Goal: Transaction & Acquisition: Purchase product/service

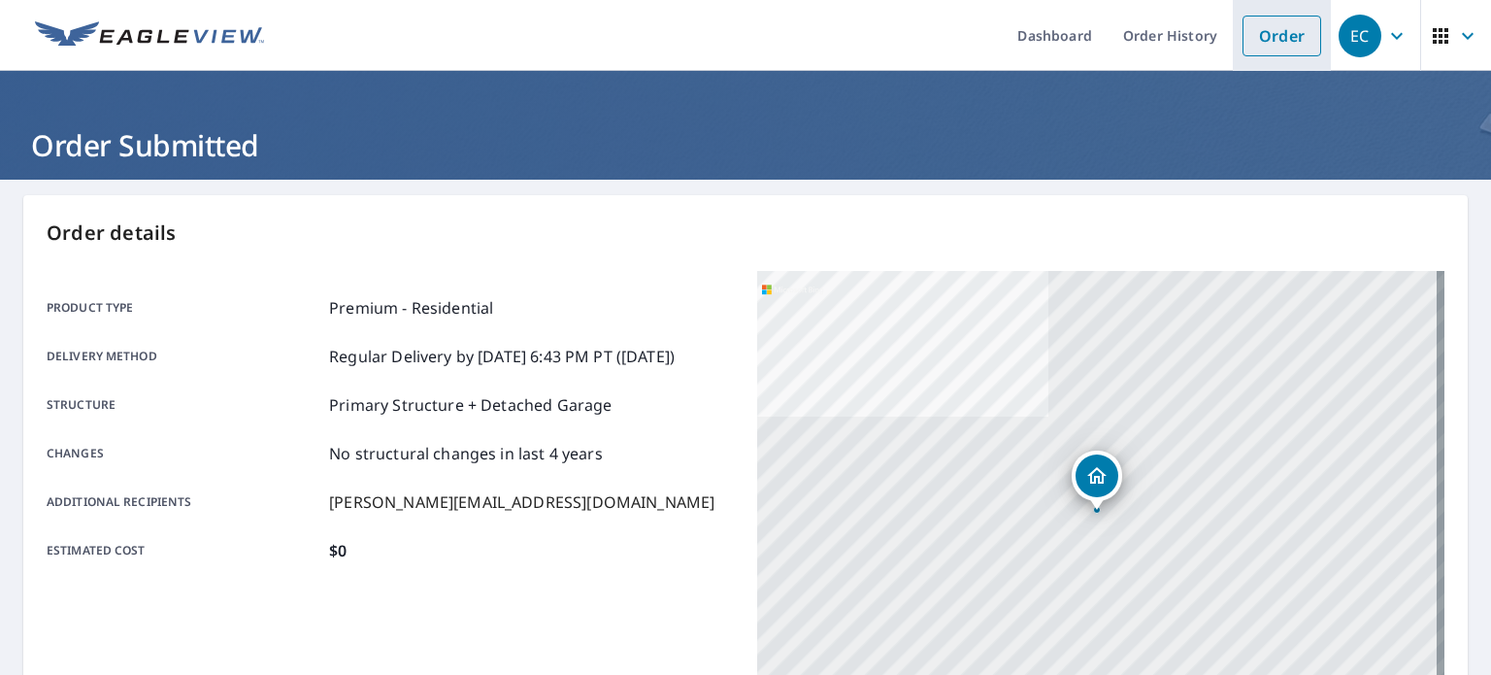
click at [1266, 28] on link "Order" at bounding box center [1282, 36] width 79 height 41
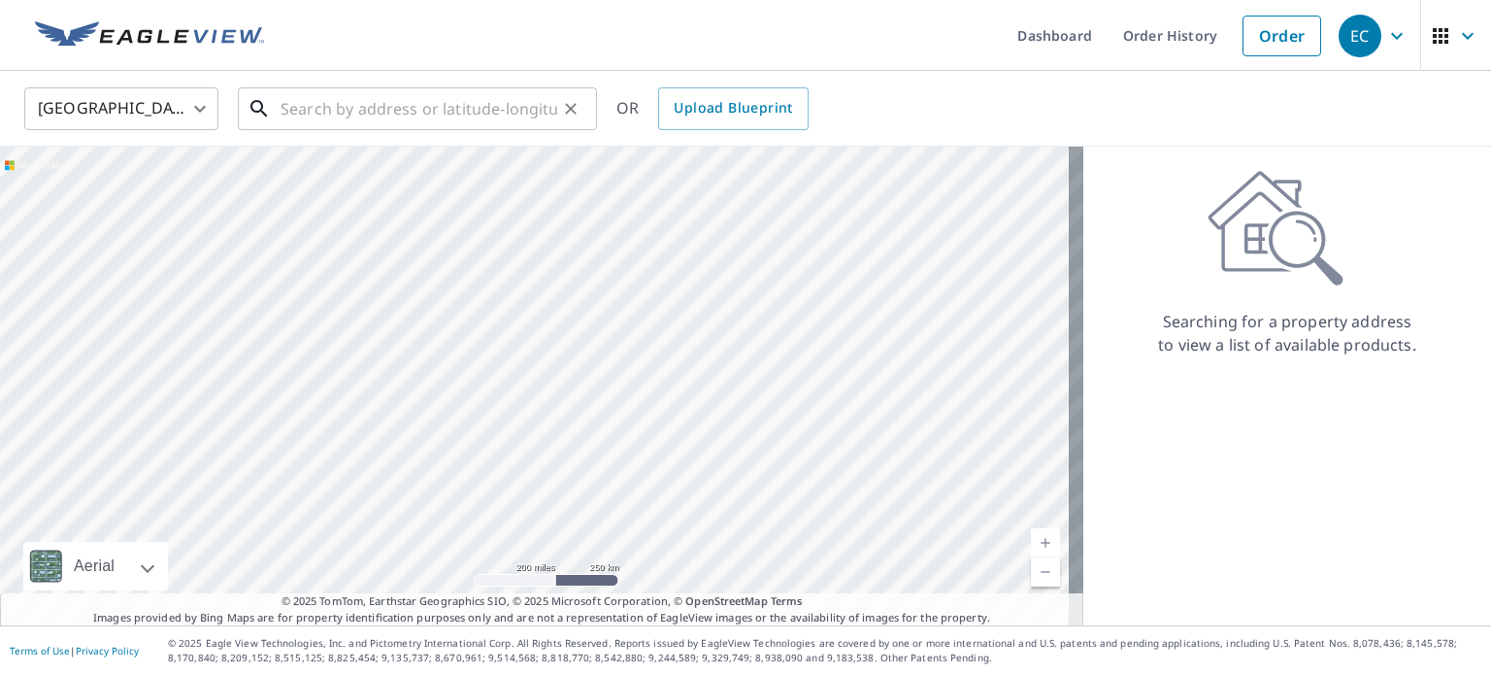
click at [342, 109] on input "text" at bounding box center [419, 109] width 277 height 54
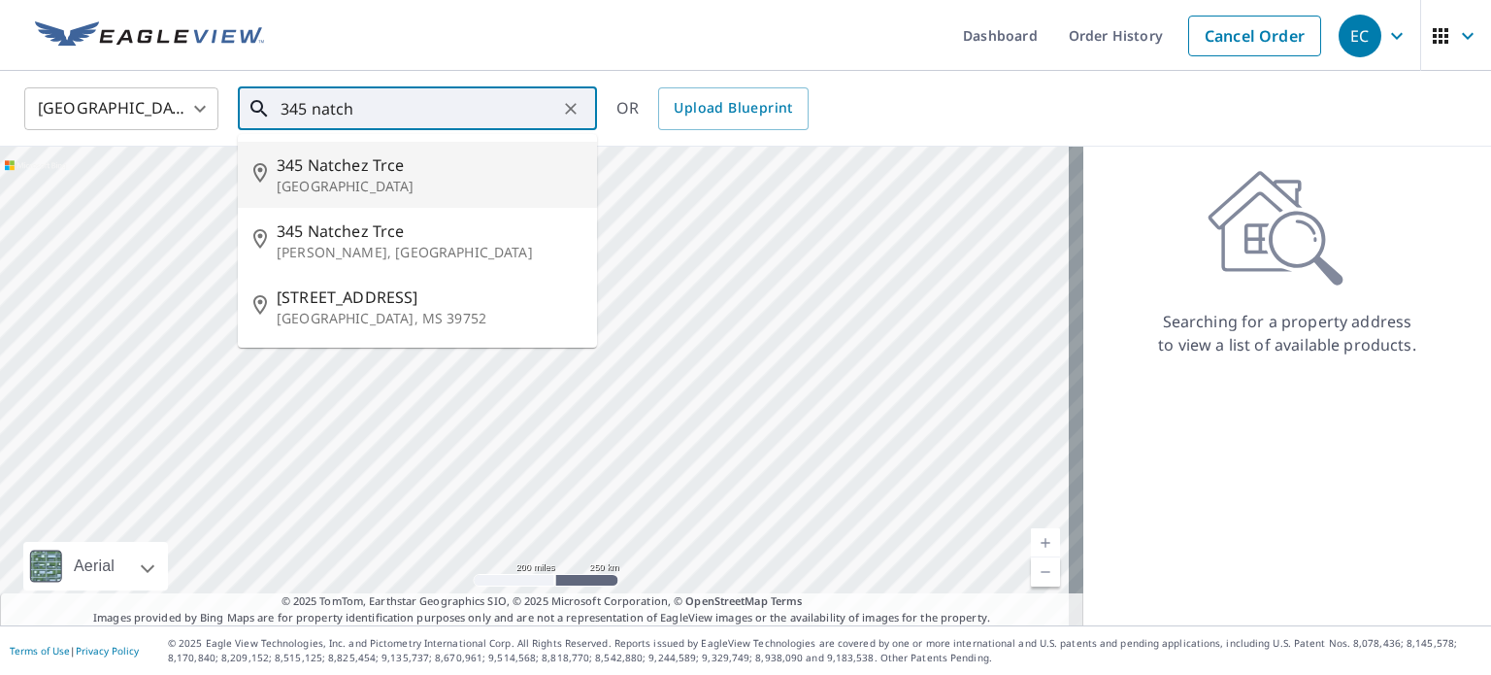
click at [294, 174] on span "345 Natchez Trce" at bounding box center [429, 164] width 305 height 23
type input "[STREET_ADDRESS]"
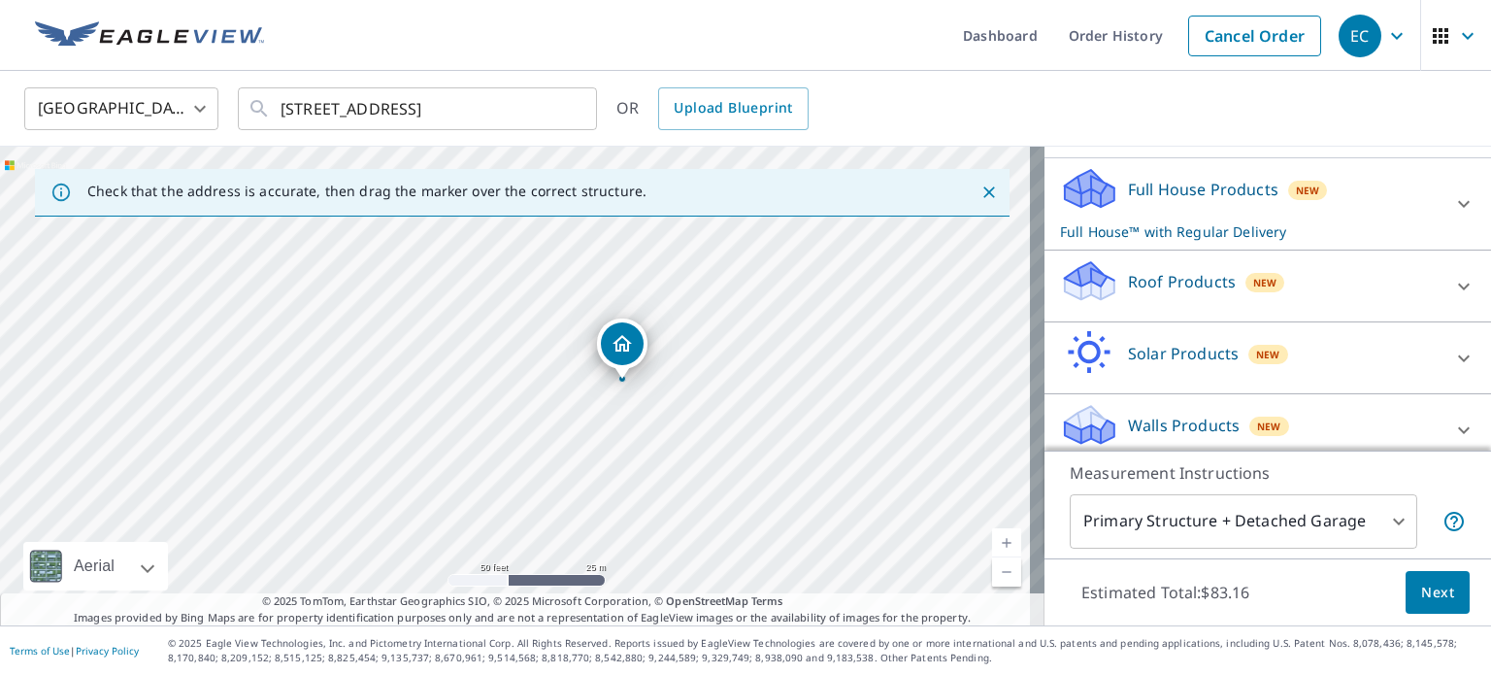
scroll to position [203, 0]
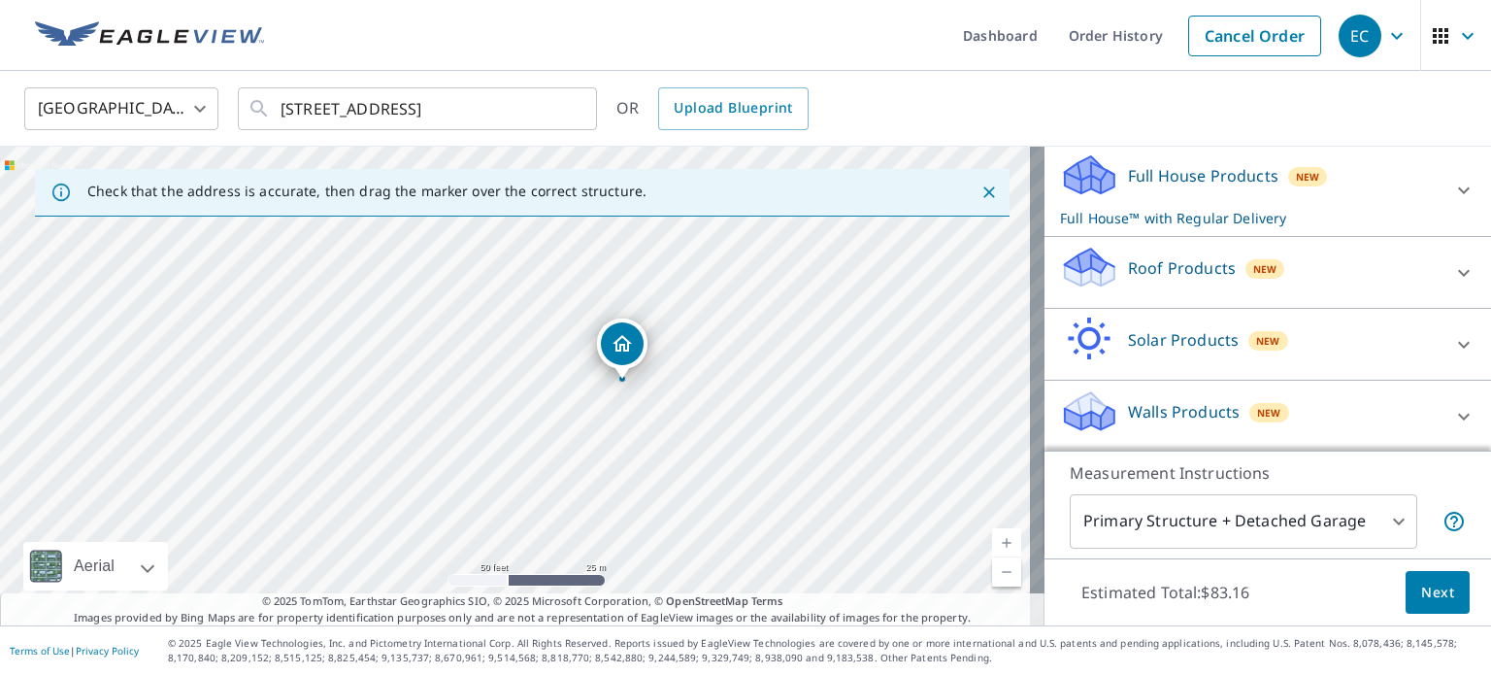
click at [1176, 251] on div "Roof Products New" at bounding box center [1250, 272] width 381 height 55
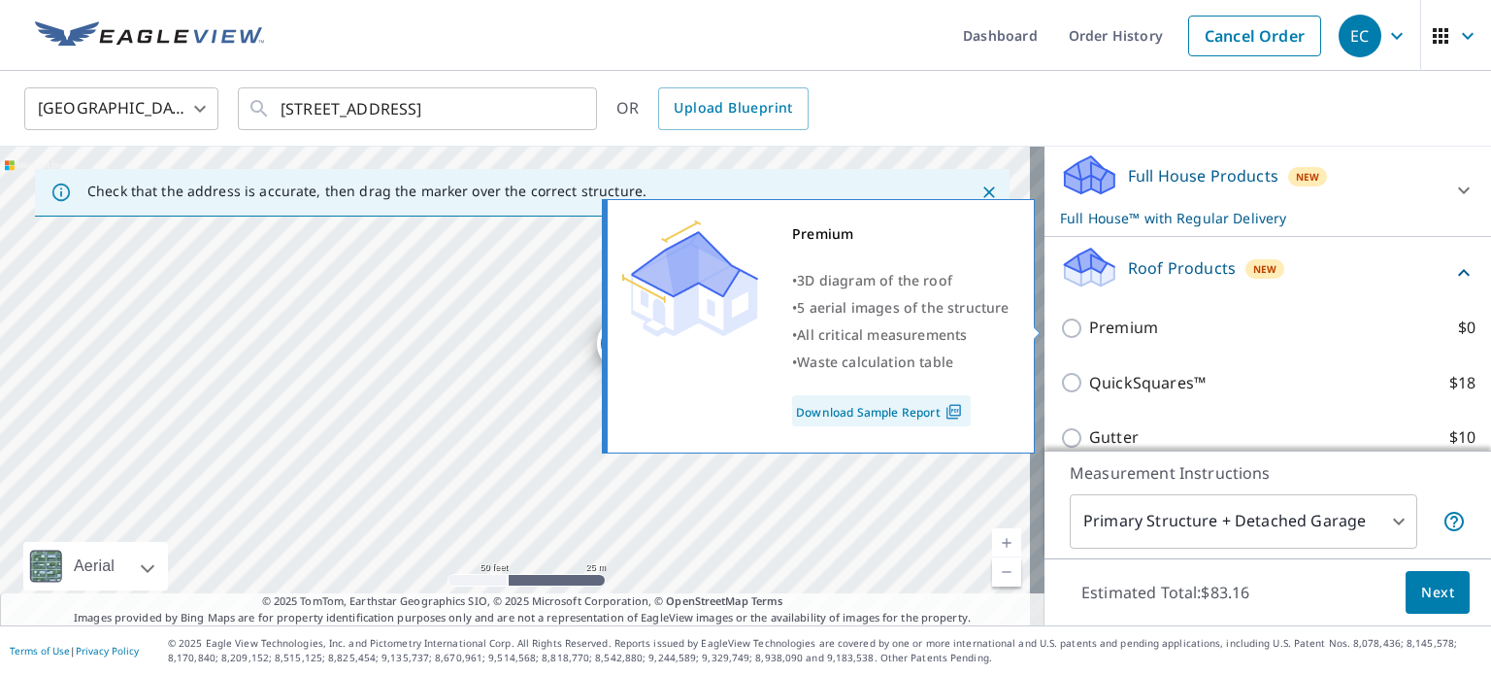
click at [1150, 329] on label "Premium $0" at bounding box center [1282, 328] width 386 height 24
click at [1089, 329] on input "Premium $0" at bounding box center [1074, 328] width 29 height 23
checkbox input "true"
checkbox input "false"
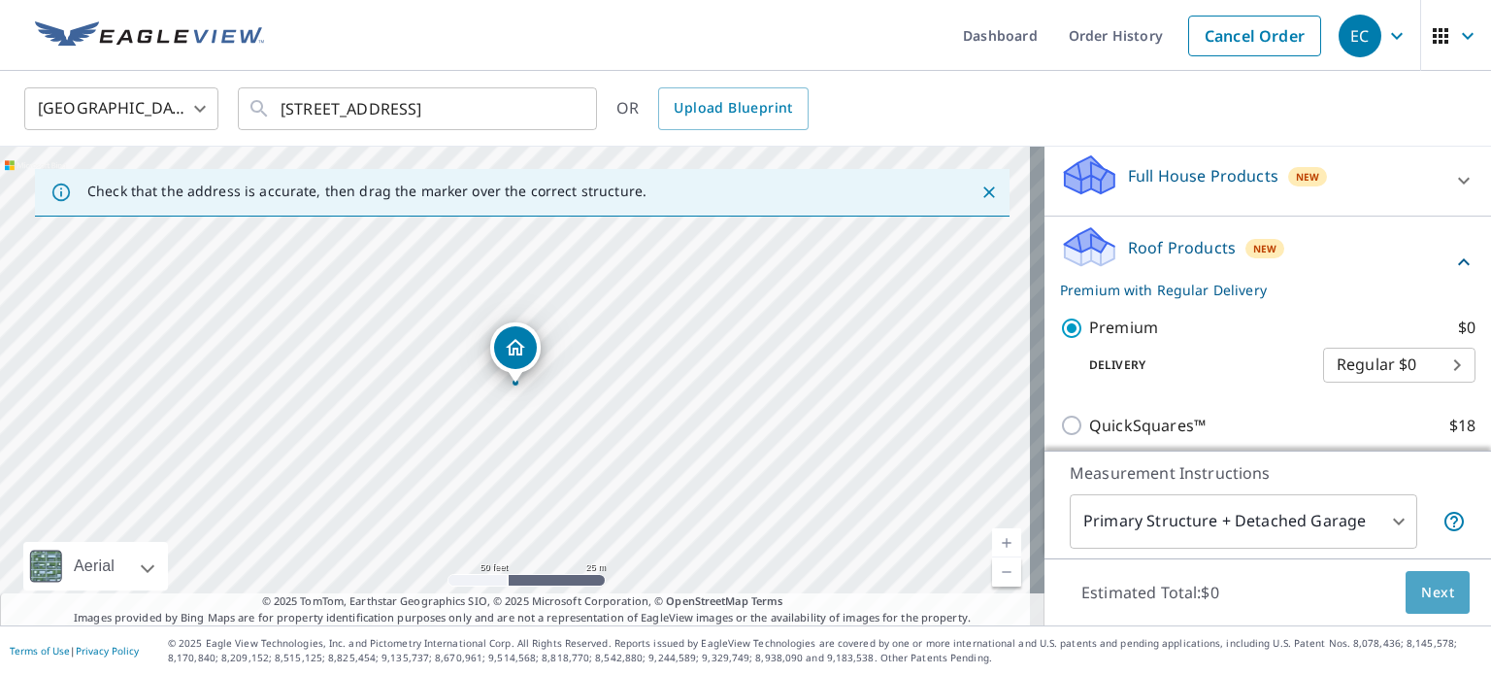
click at [1422, 593] on span "Next" at bounding box center [1437, 593] width 33 height 24
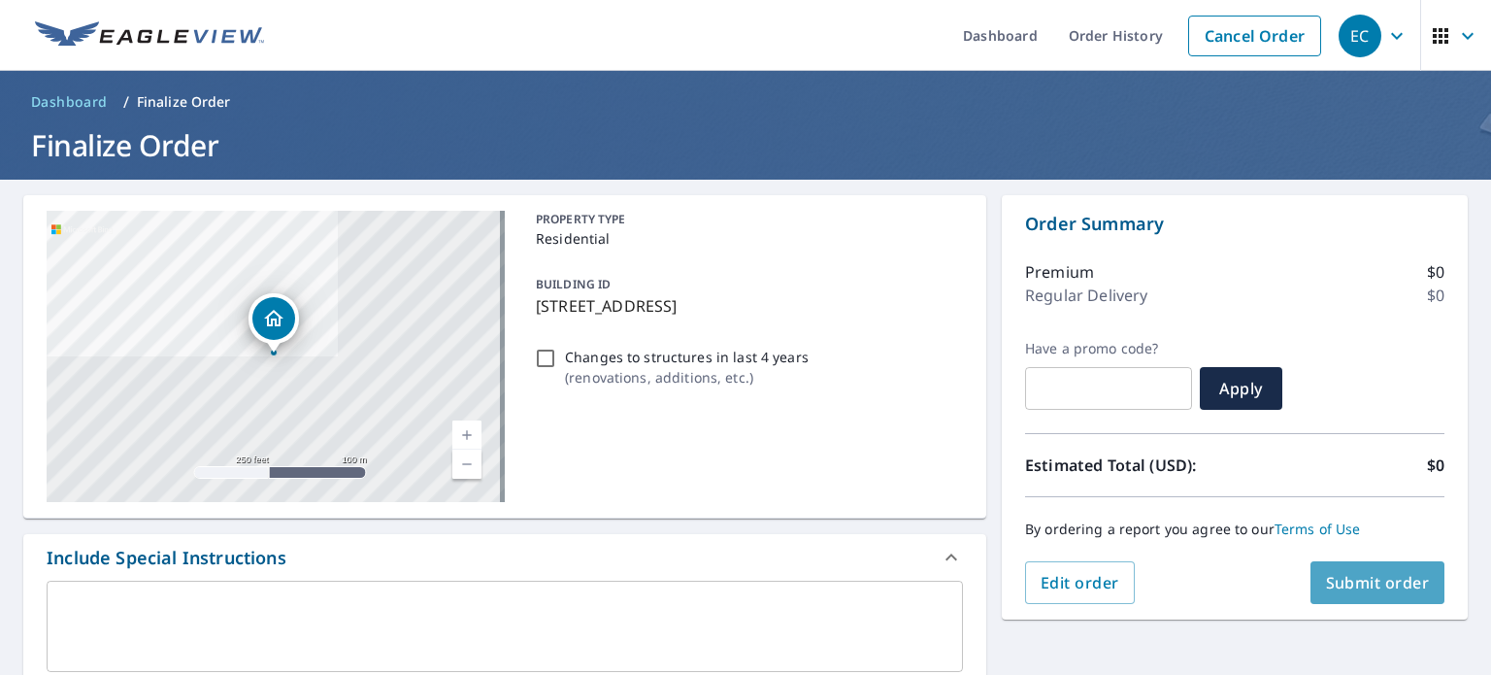
click at [1379, 580] on span "Submit order" at bounding box center [1378, 582] width 104 height 21
checkbox input "true"
